Goal: Find specific page/section: Find specific page/section

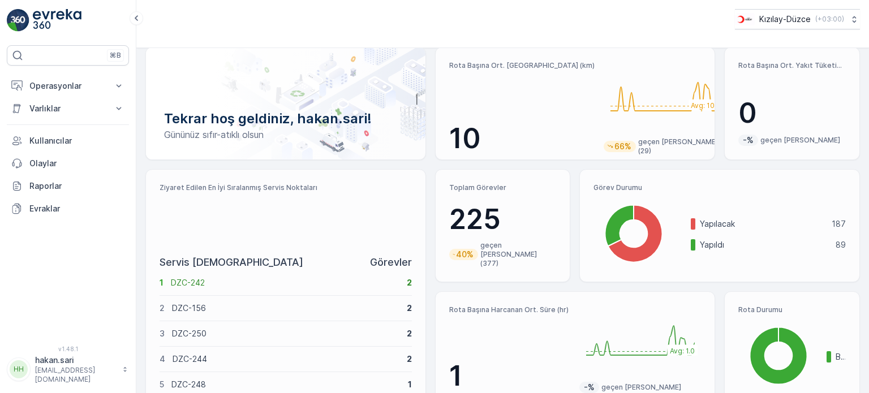
scroll to position [57, 0]
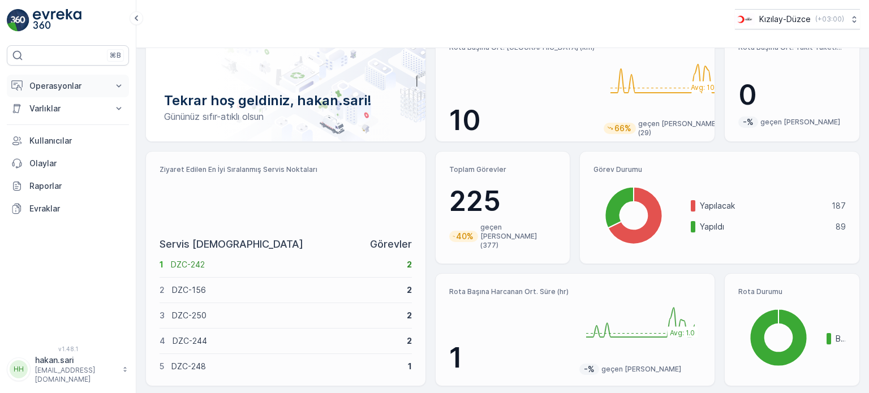
click at [111, 84] on button "Operasyonlar" at bounding box center [68, 86] width 122 height 23
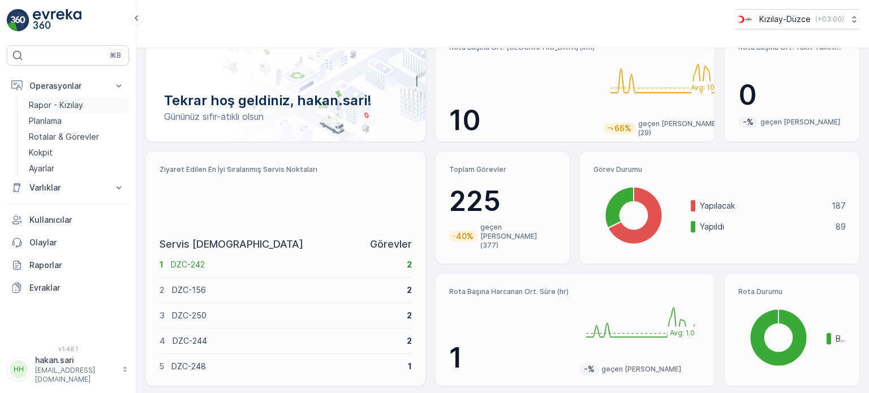
click at [71, 106] on p "Rapor - Kızılay" at bounding box center [56, 105] width 54 height 11
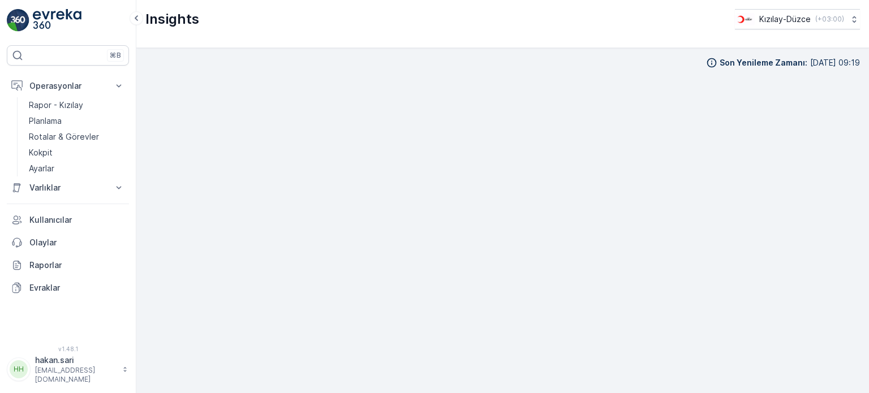
scroll to position [11, 0]
